Goal: Task Accomplishment & Management: Use online tool/utility

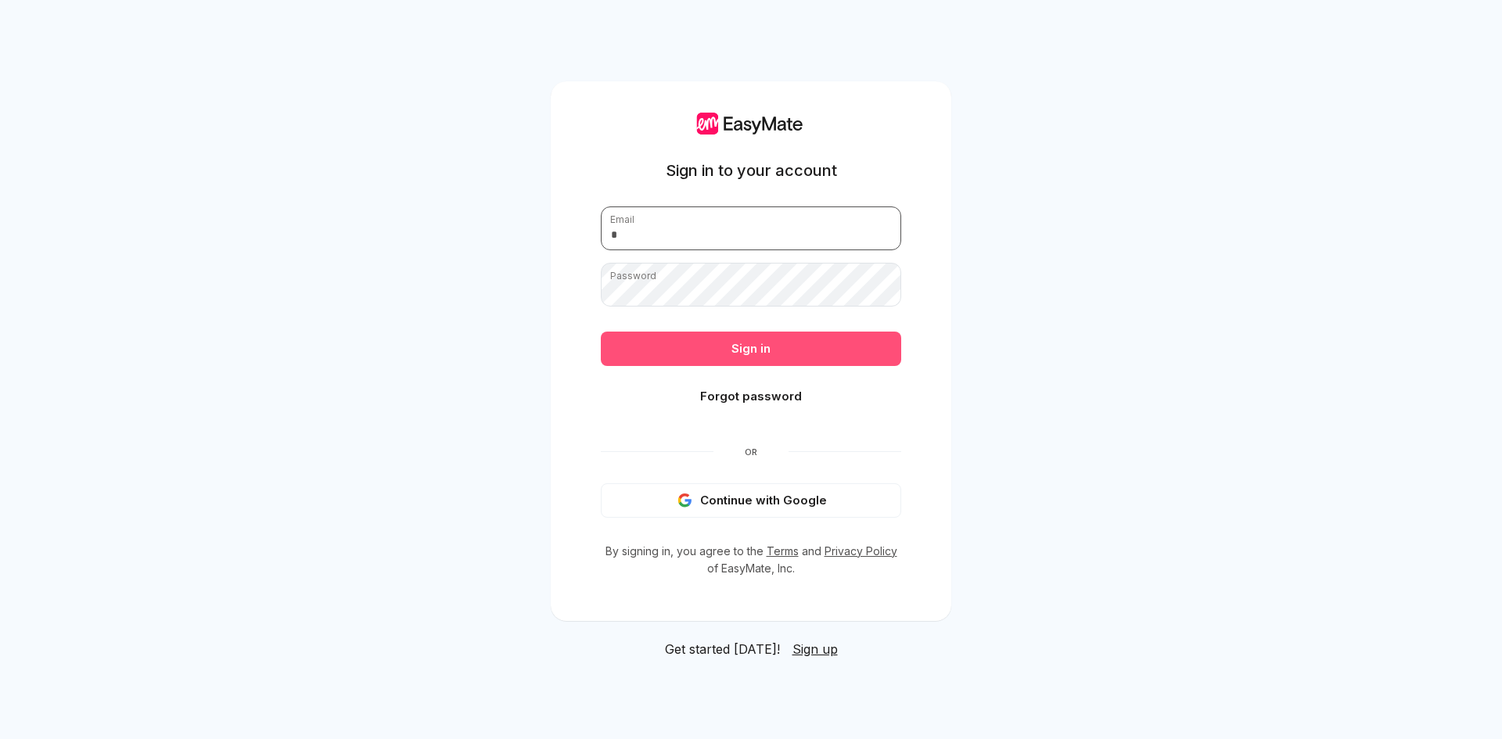
type input "**********"
click at [774, 348] on button "Sign in" at bounding box center [751, 349] width 300 height 34
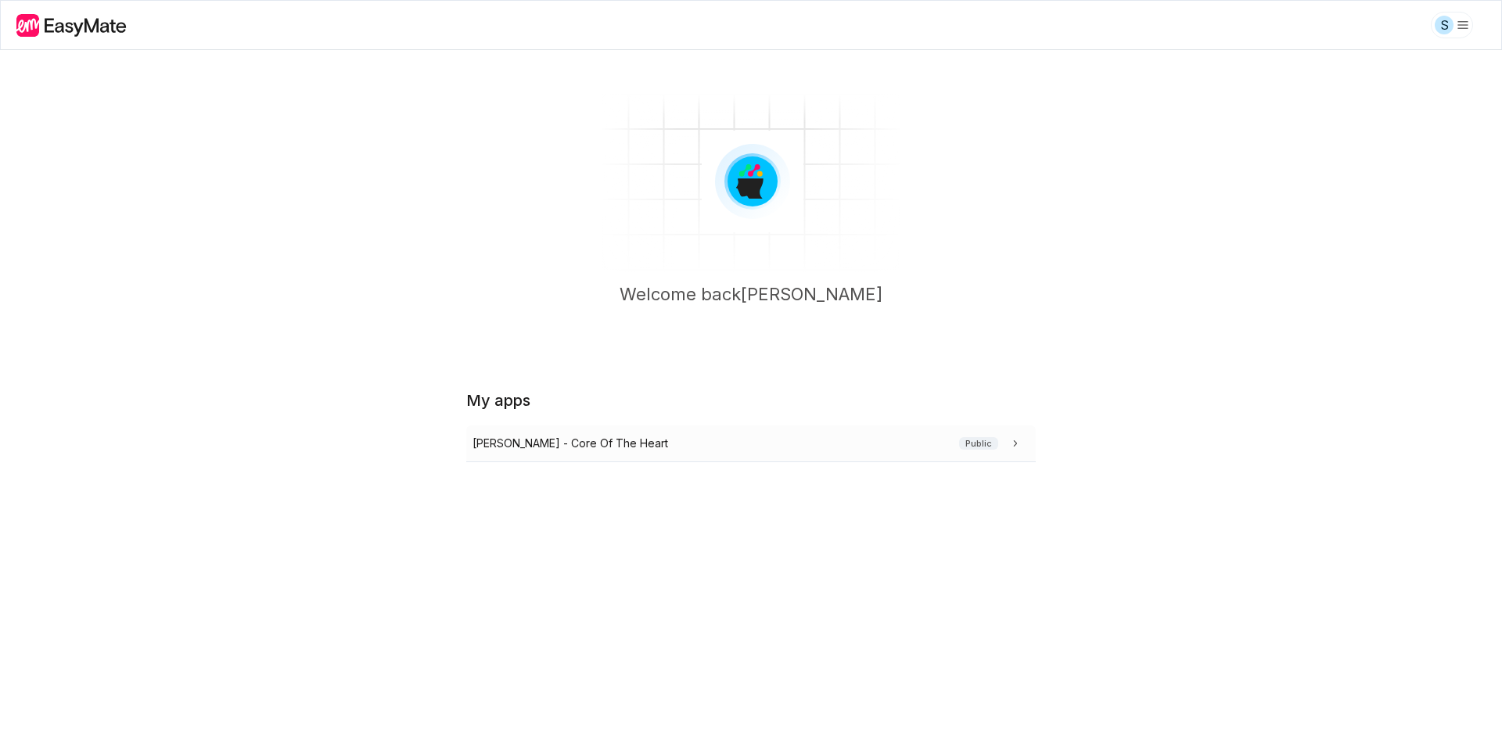
click at [721, 439] on div "[PERSON_NAME] - Core Of The Heart Public" at bounding box center [747, 443] width 551 height 17
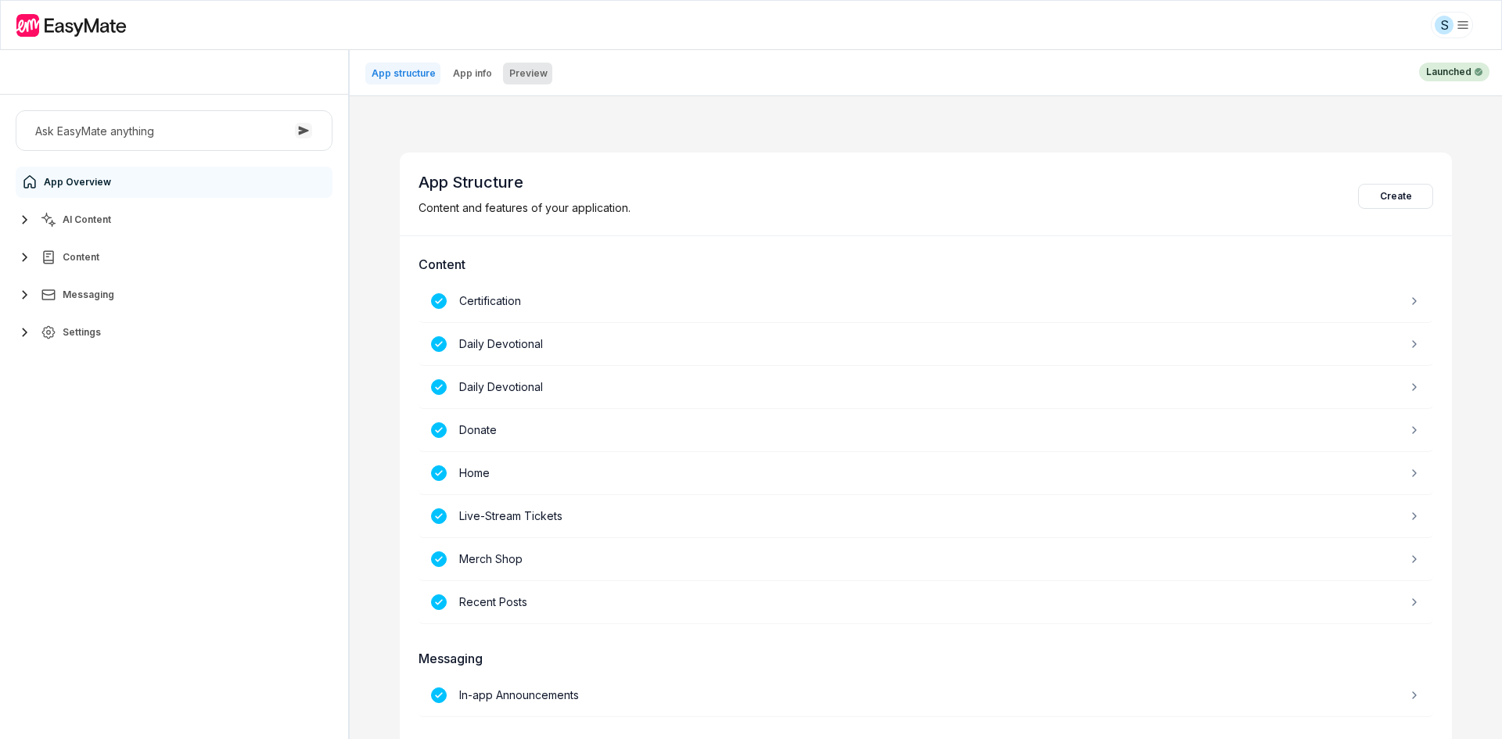
click at [519, 74] on p "Preview" at bounding box center [528, 73] width 38 height 13
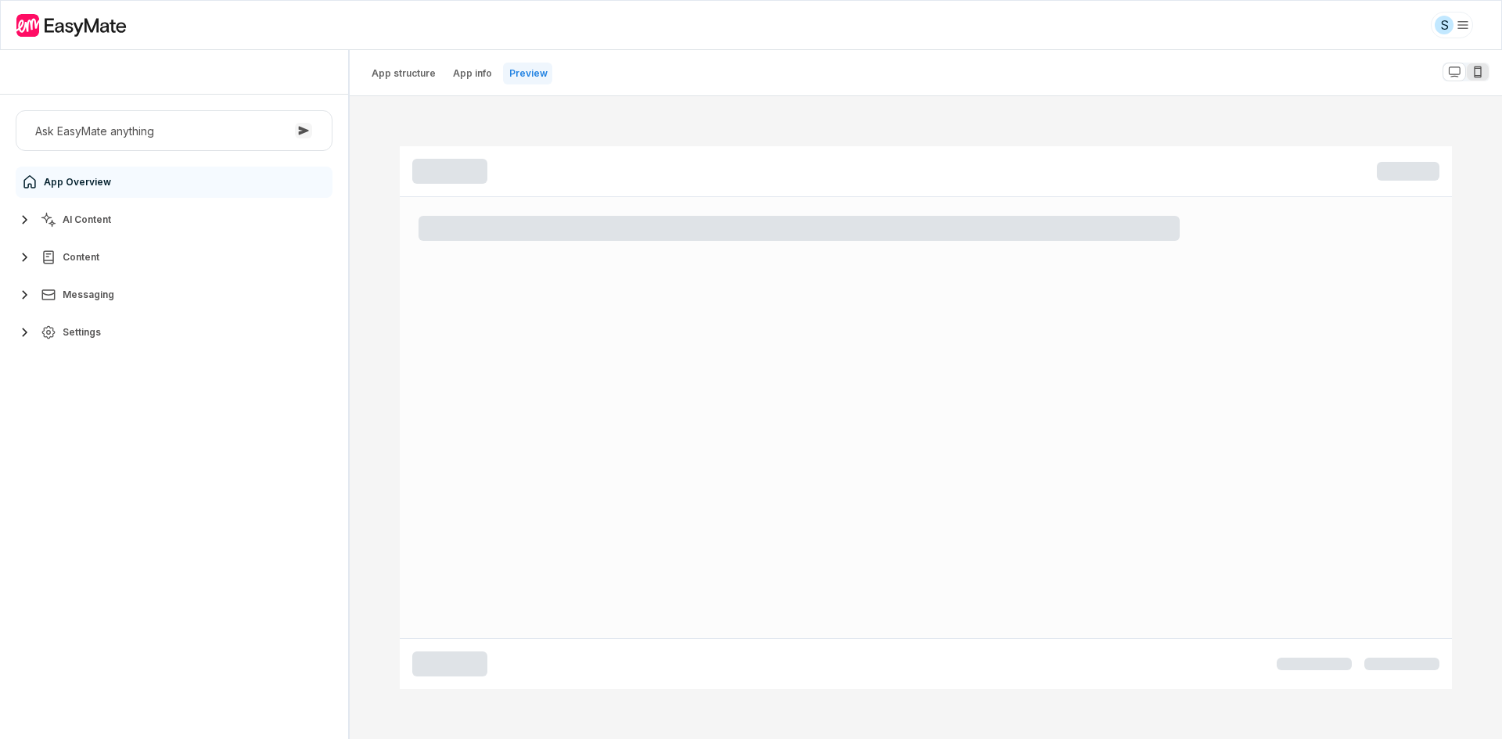
click at [1474, 70] on icon "button" at bounding box center [1477, 72] width 13 height 13
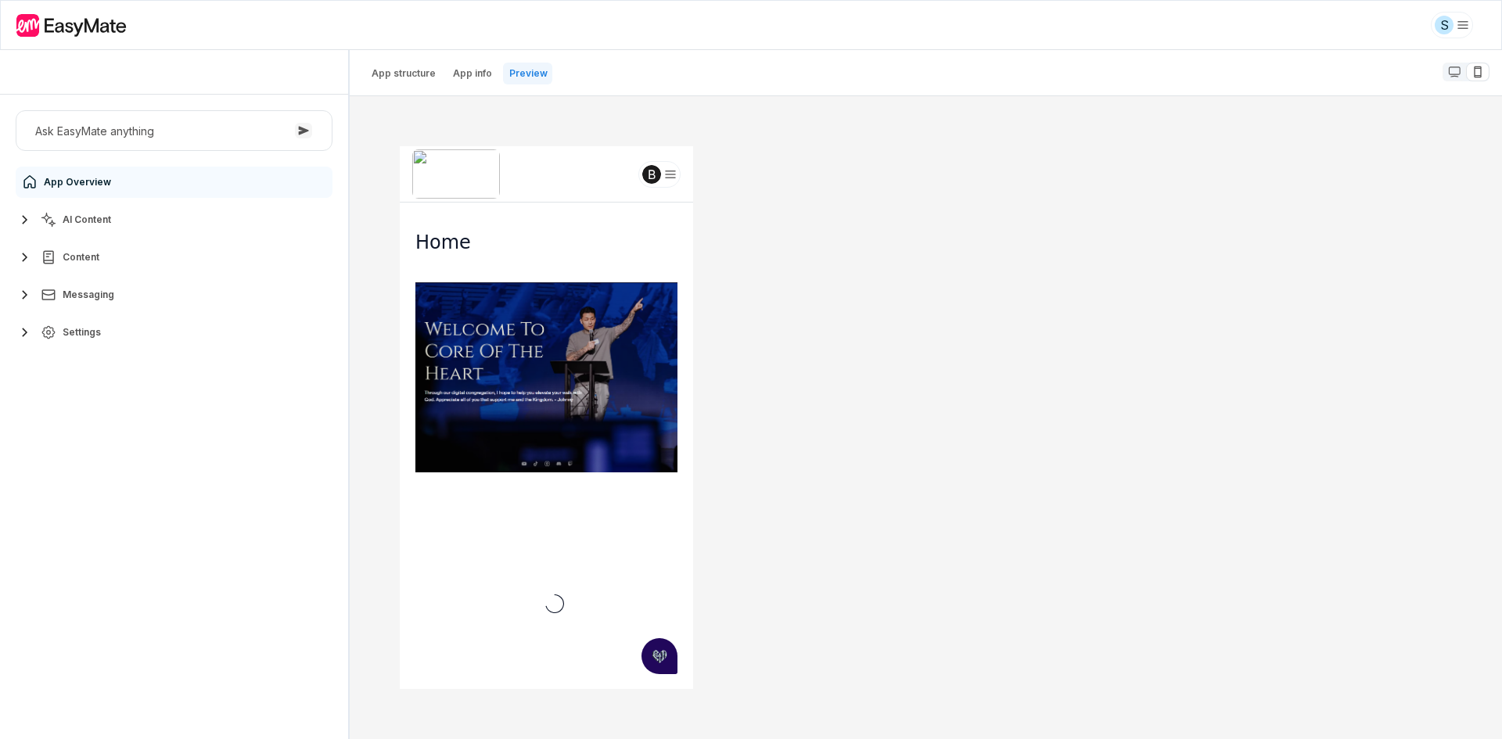
click at [664, 174] on icon at bounding box center [669, 174] width 13 height 13
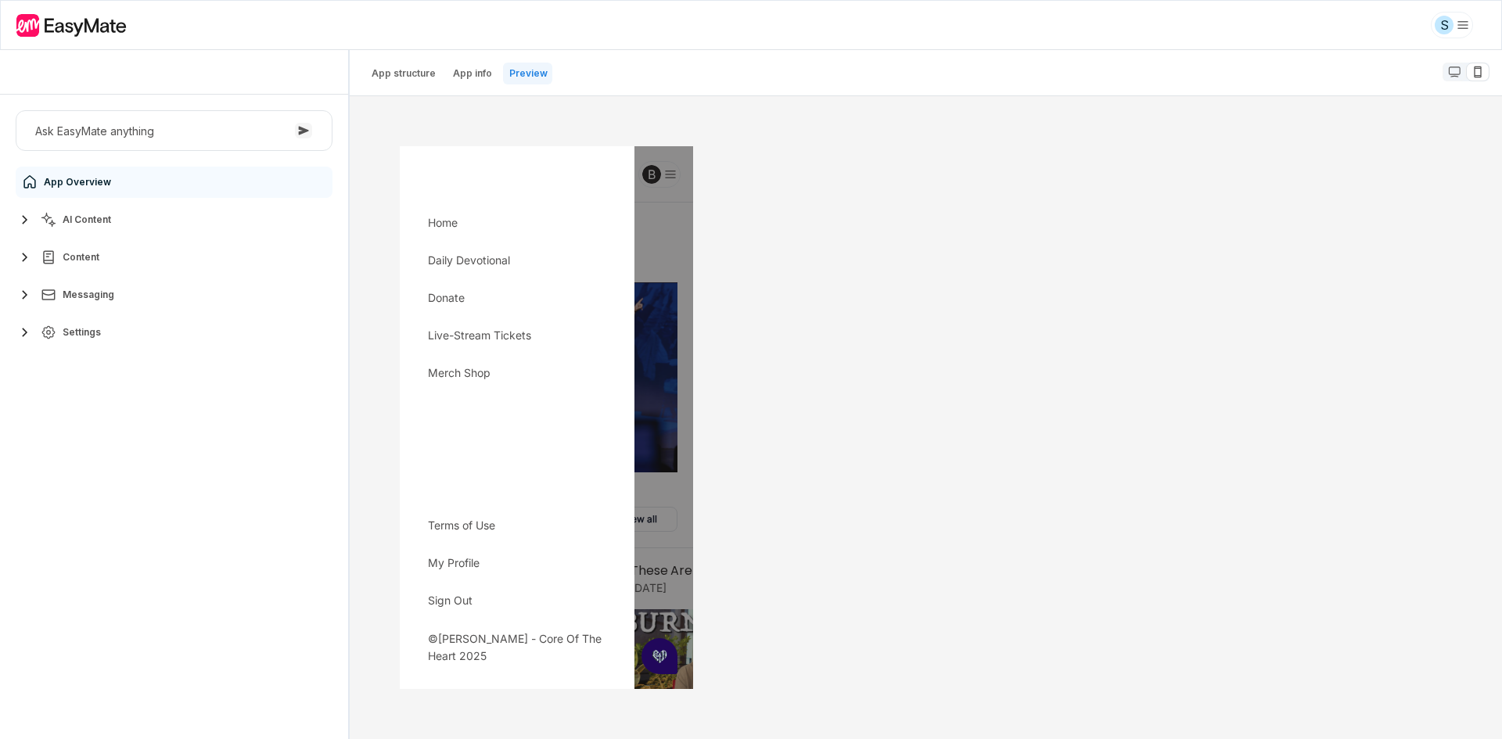
click at [664, 174] on div "Home Daily Devotional Donate Live-Stream Tickets Merch Shop Terms of Use My Pro…" at bounding box center [545, 418] width 293 height 544
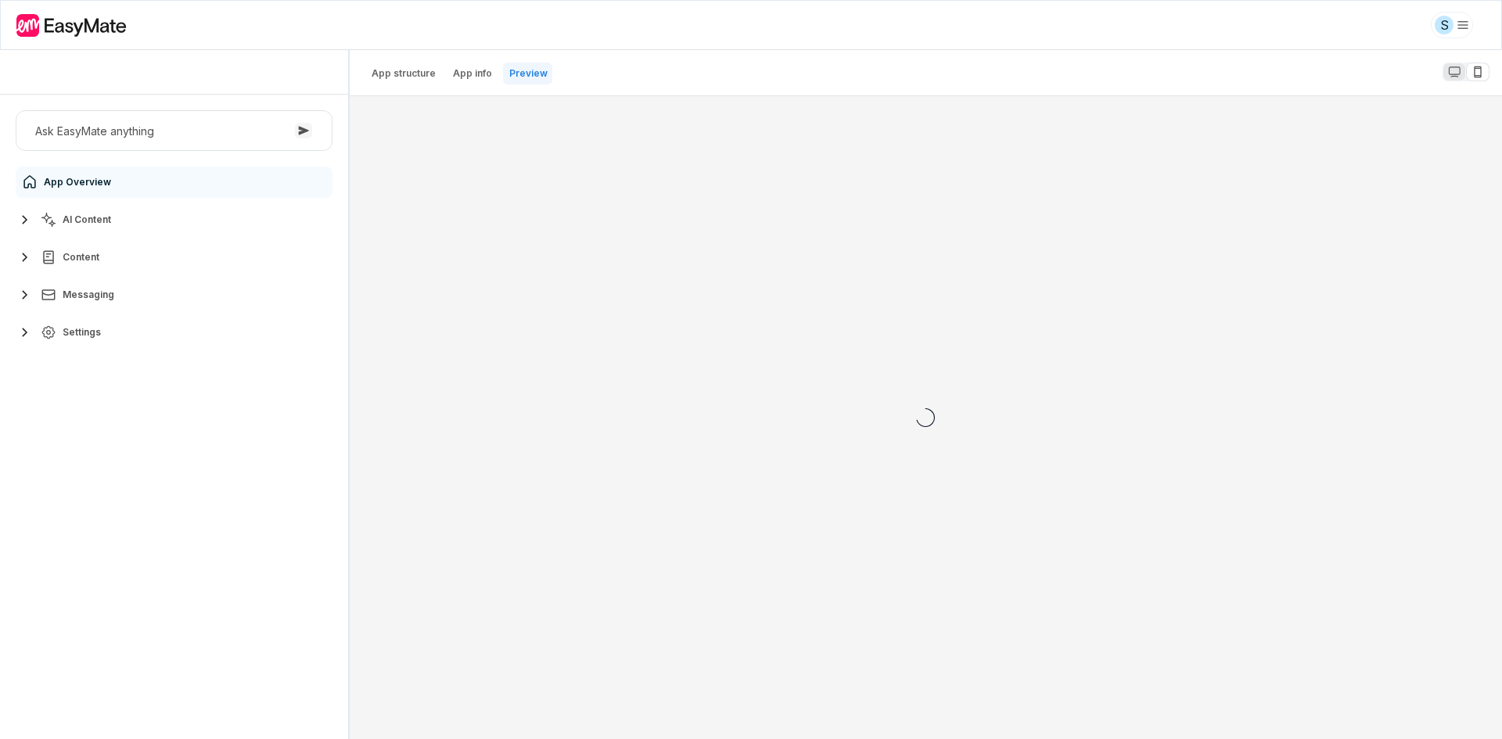
click at [1459, 71] on icon "button" at bounding box center [1454, 72] width 13 height 13
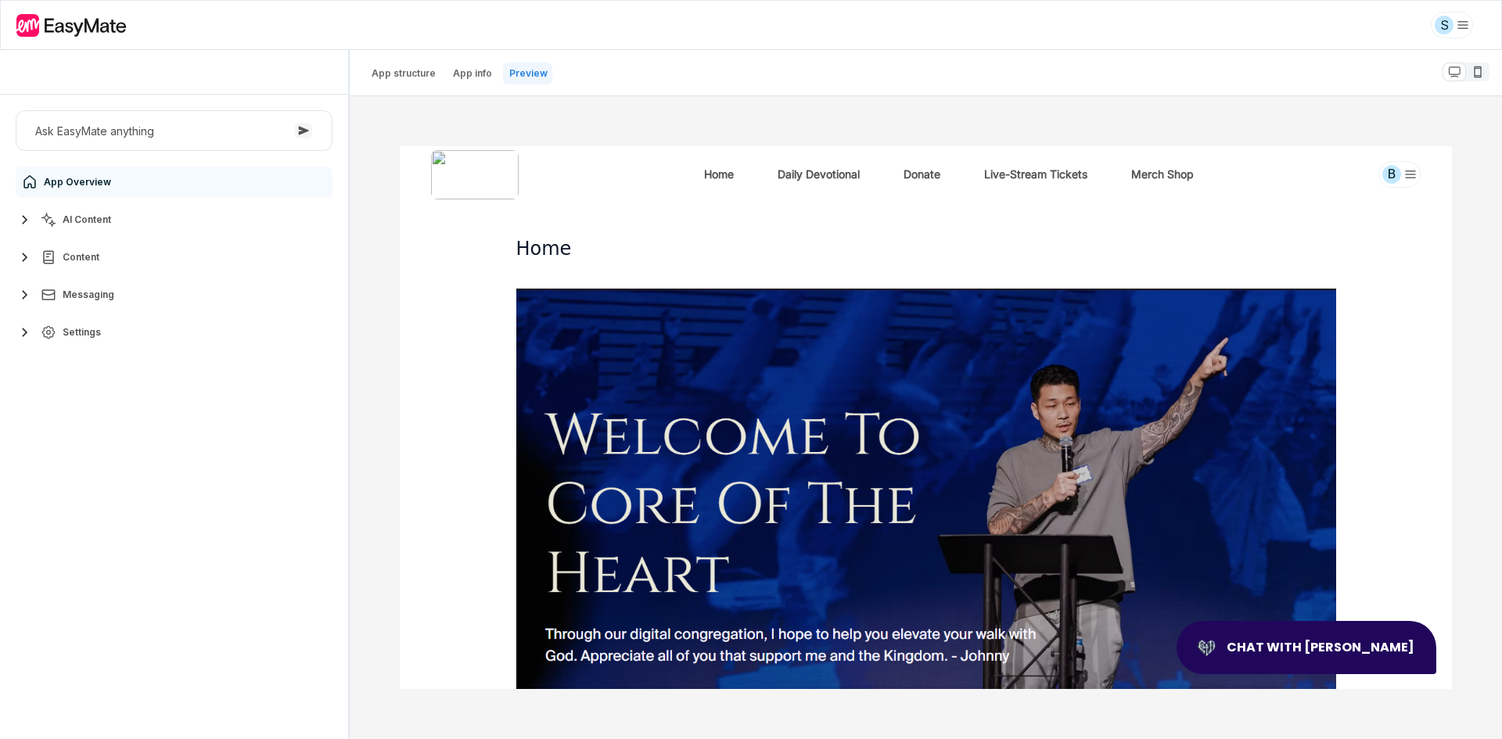
click at [1405, 174] on icon "button" at bounding box center [1409, 174] width 9 height 6
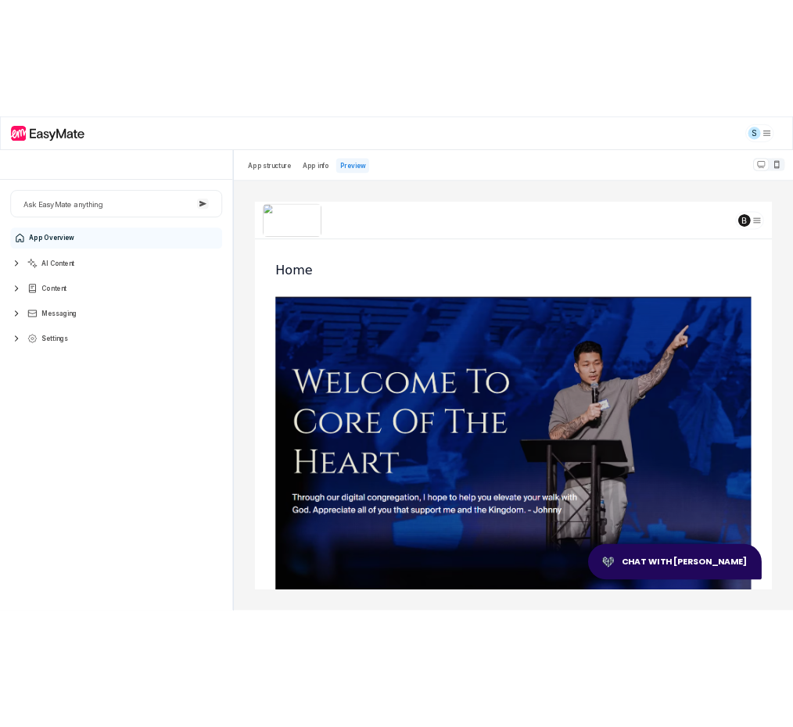
scroll to position [100, 0]
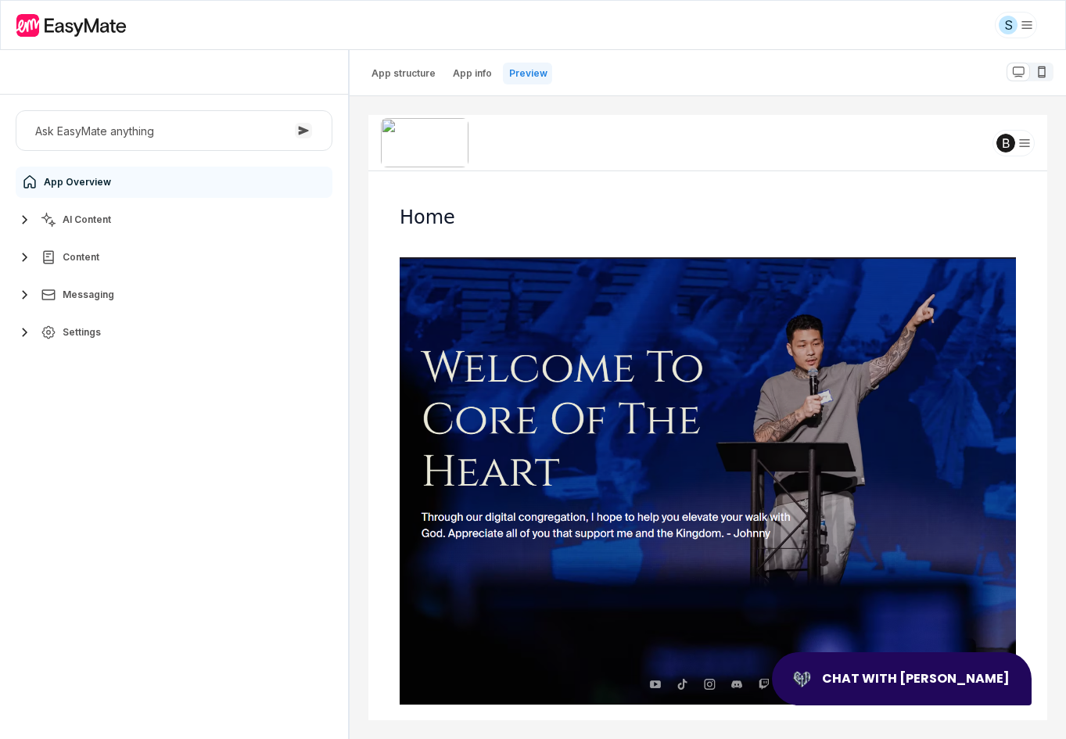
click at [1010, 152] on div "B" at bounding box center [1013, 143] width 42 height 27
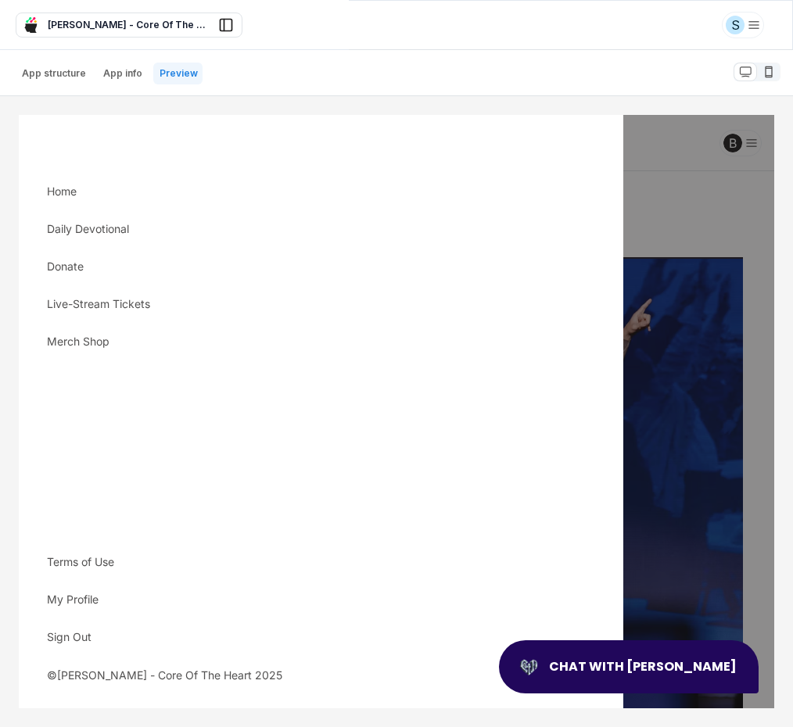
click at [677, 202] on div "Home Daily Devotional Donate Live-Stream Tickets Merch Shop Terms of Use My Pro…" at bounding box center [397, 412] width 756 height 594
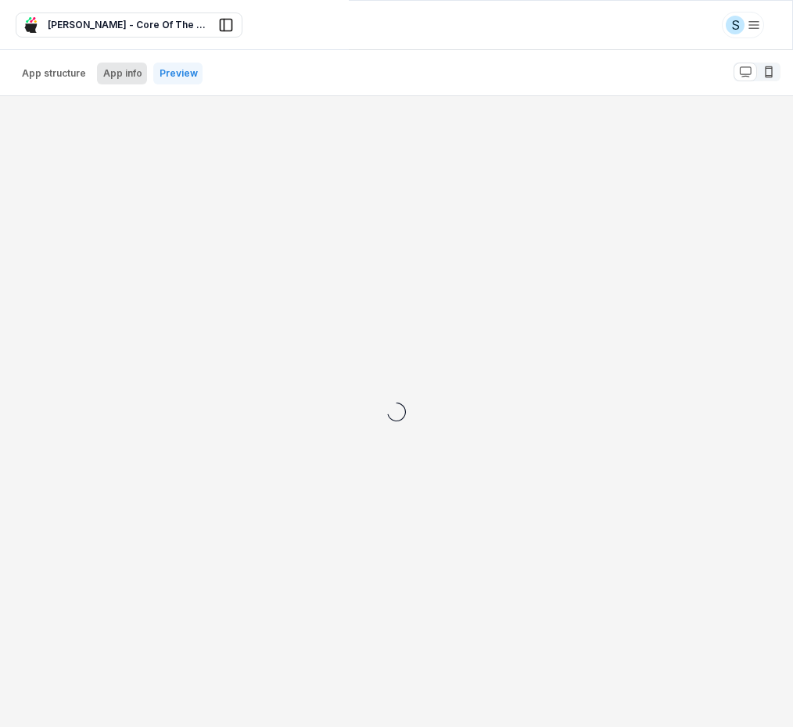
click at [138, 74] on p "App info" at bounding box center [122, 73] width 39 height 13
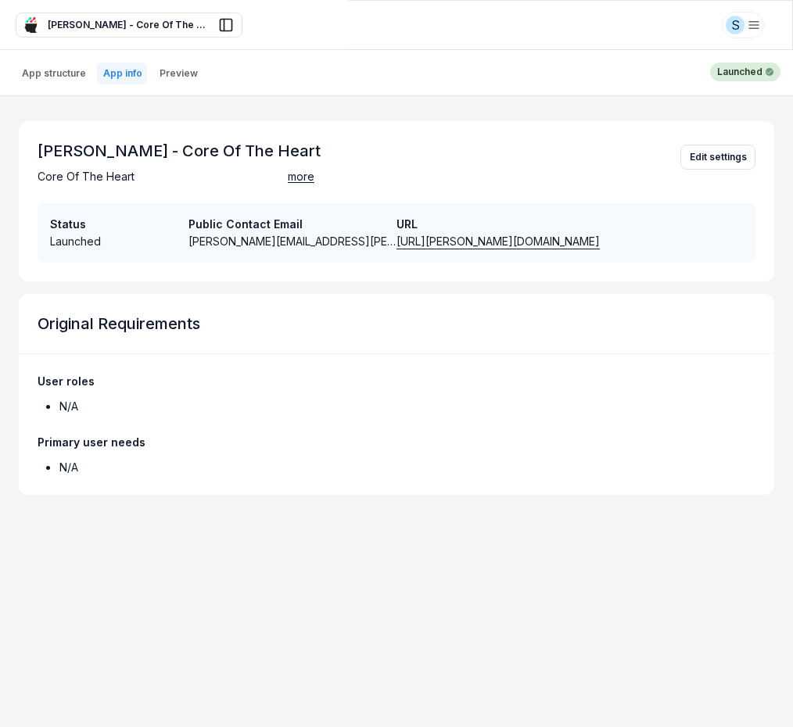
click at [450, 241] on link "[URL][PERSON_NAME][DOMAIN_NAME]" at bounding box center [498, 241] width 203 height 13
type textarea "*"
